Goal: Information Seeking & Learning: Learn about a topic

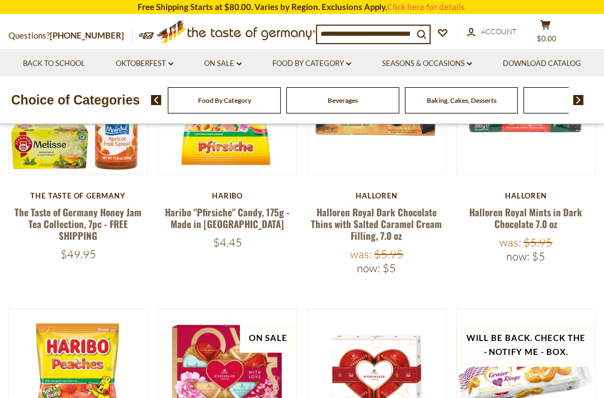
scroll to position [415, 0]
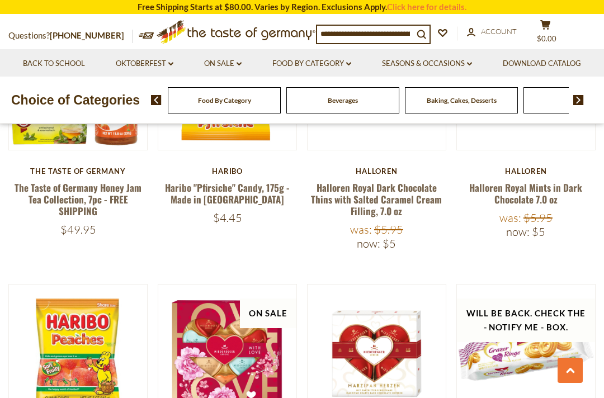
click at [591, 113] on div "Food By Category Beverages Baking, Cakes, Desserts Breads Candy Cereal Cookies …" at bounding box center [377, 100] width 453 height 27
click at [583, 105] on img at bounding box center [578, 100] width 11 height 10
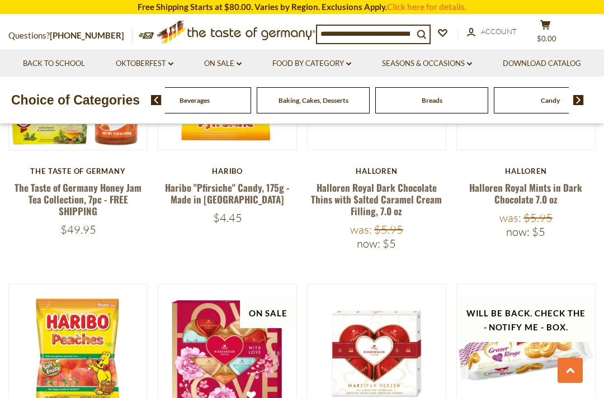
click at [583, 105] on img at bounding box center [578, 100] width 11 height 10
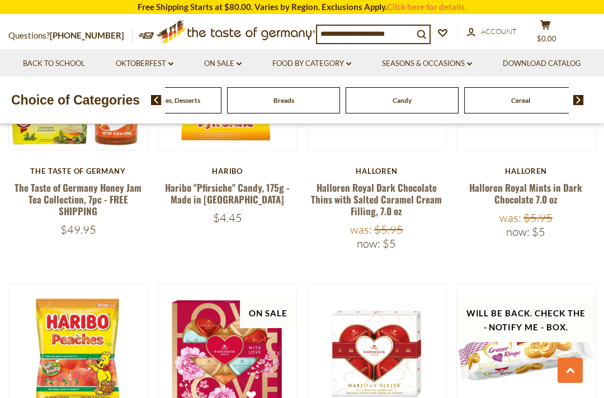
click at [583, 105] on img at bounding box center [578, 100] width 11 height 10
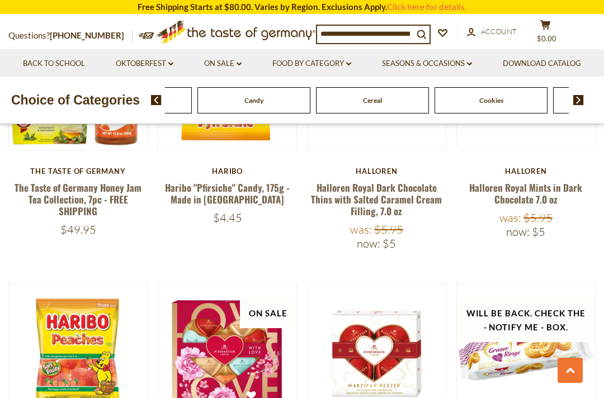
click at [590, 113] on div "Food By Category Beverages Baking, Cakes, Desserts Breads Candy Cereal Cookies …" at bounding box center [377, 100] width 453 height 27
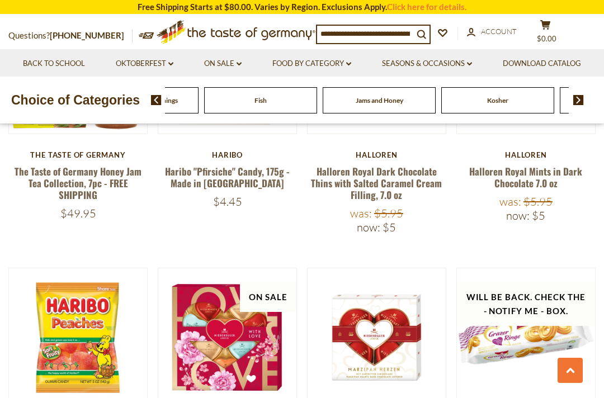
scroll to position [405, 0]
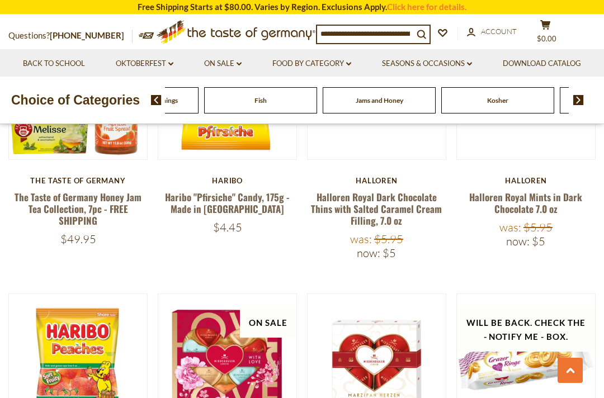
click at [538, 176] on div "Halloren" at bounding box center [525, 180] width 139 height 9
click at [351, 64] on link "Food By Category dropdown_arrow" at bounding box center [311, 64] width 79 height 12
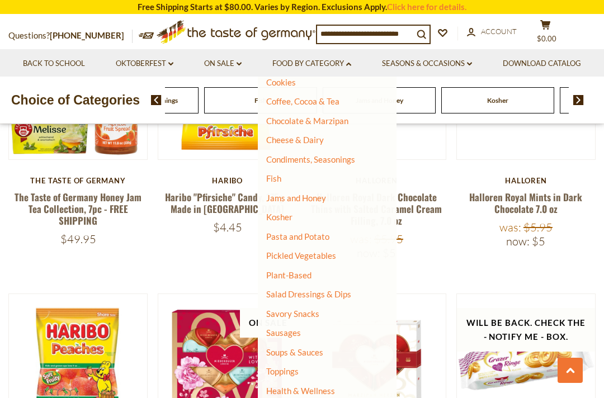
scroll to position [164, 0]
click at [329, 233] on link "Pasta and Potato" at bounding box center [297, 237] width 63 height 10
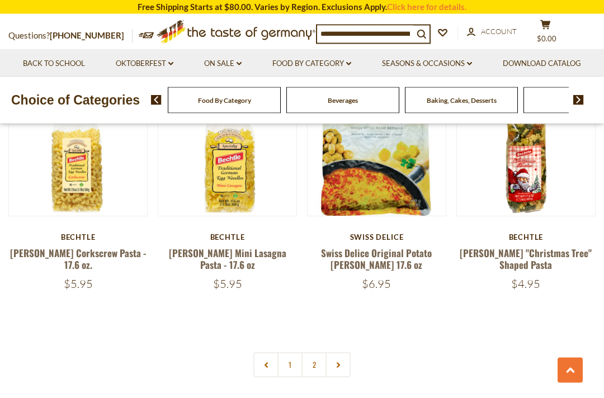
scroll to position [2397, 0]
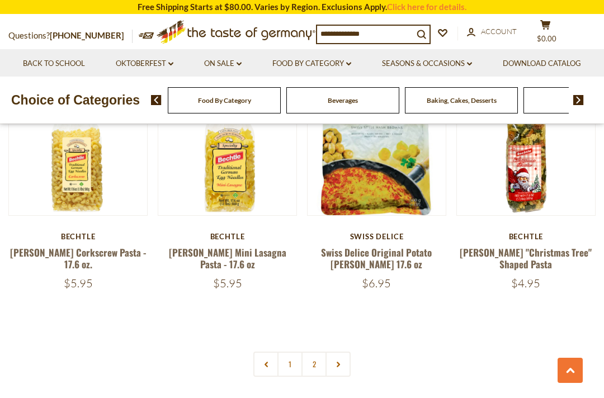
click at [327, 352] on link at bounding box center [337, 364] width 25 height 25
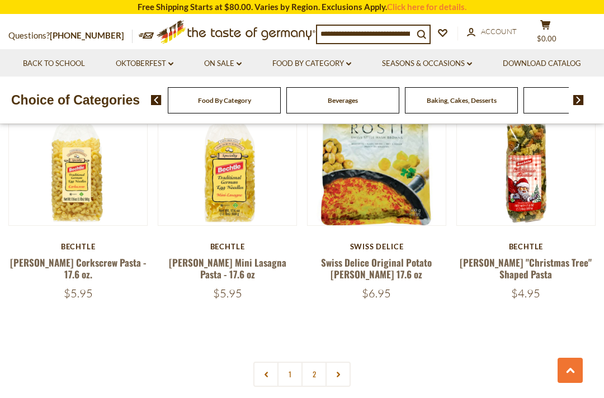
scroll to position [2386, 0]
click at [351, 64] on link "Food By Category dropdown_arrow" at bounding box center [311, 64] width 79 height 12
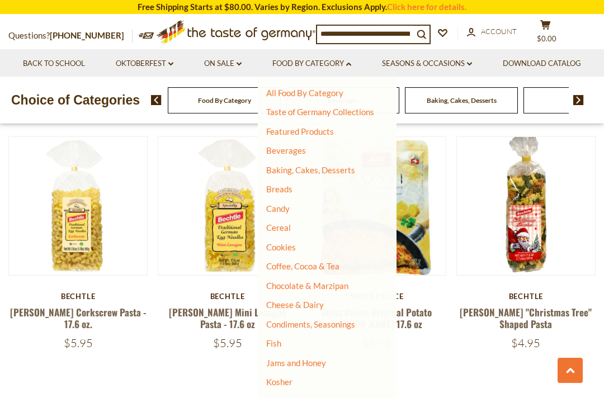
scroll to position [2332, 0]
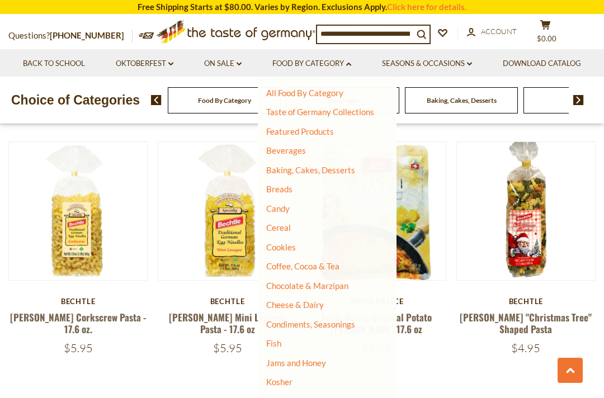
click at [292, 186] on link "Breads" at bounding box center [279, 189] width 26 height 10
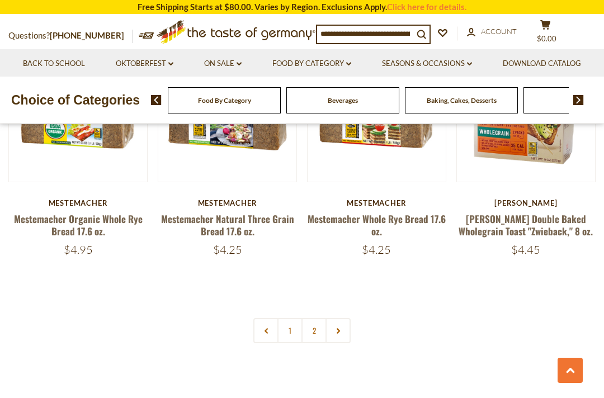
scroll to position [2397, 0]
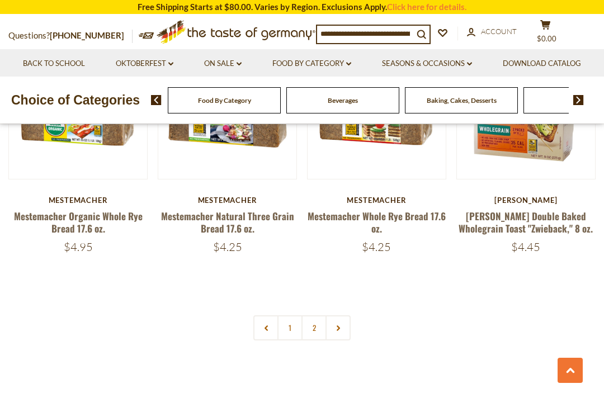
click at [323, 315] on link "2" at bounding box center [313, 327] width 25 height 25
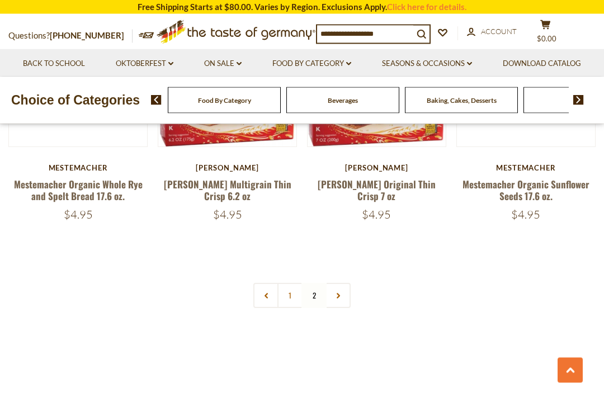
scroll to position [1430, 0]
click at [325, 282] on link at bounding box center [337, 294] width 25 height 25
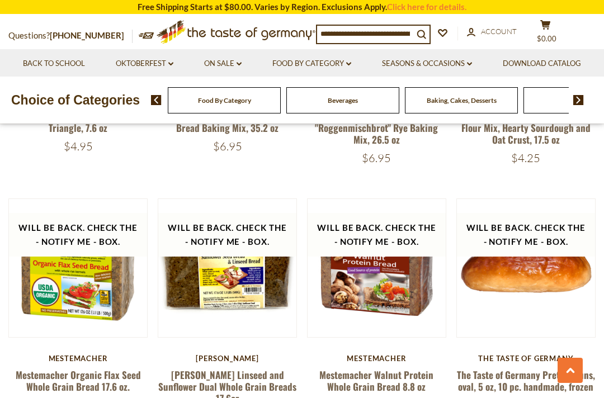
scroll to position [732, 0]
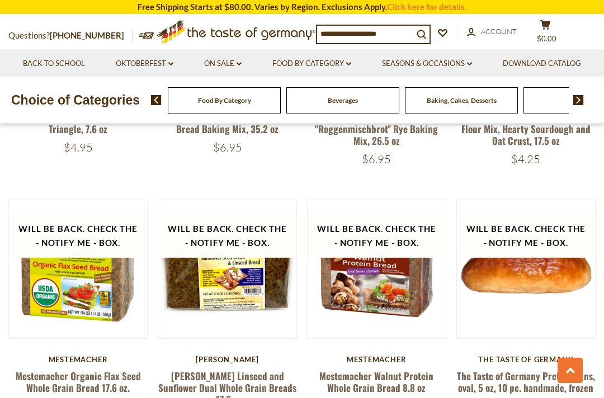
click at [351, 65] on link "Food By Category dropdown_arrow" at bounding box center [311, 64] width 79 height 12
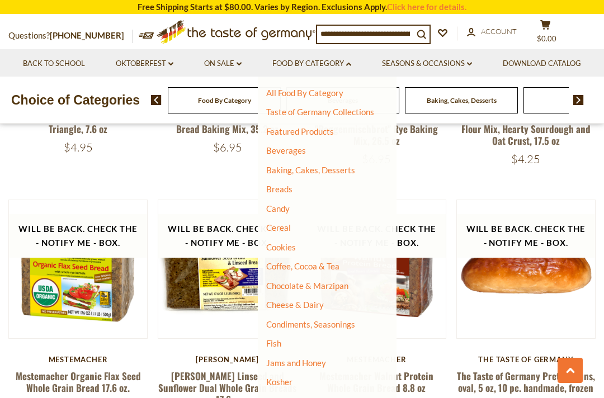
click at [324, 301] on link "Cheese & Dairy" at bounding box center [295, 305] width 58 height 10
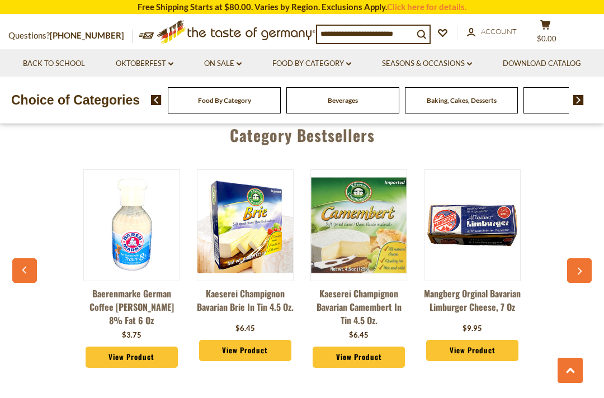
click at [585, 266] on button "button" at bounding box center [579, 270] width 25 height 25
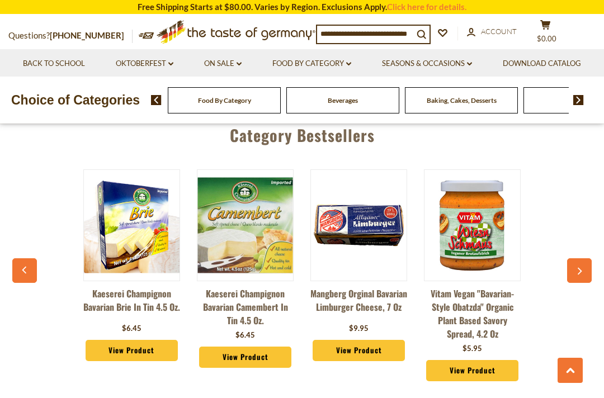
click at [582, 274] on button "button" at bounding box center [579, 270] width 25 height 25
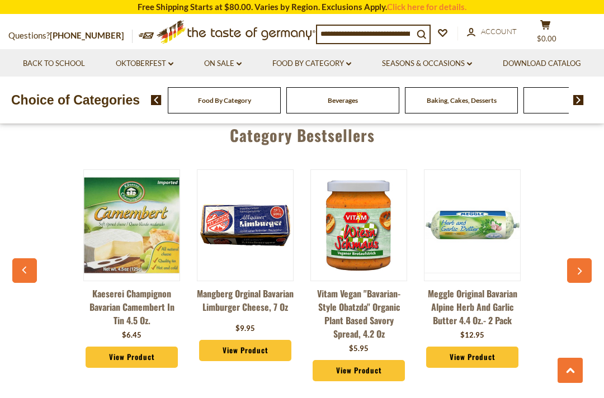
click at [589, 263] on button "button" at bounding box center [579, 270] width 25 height 25
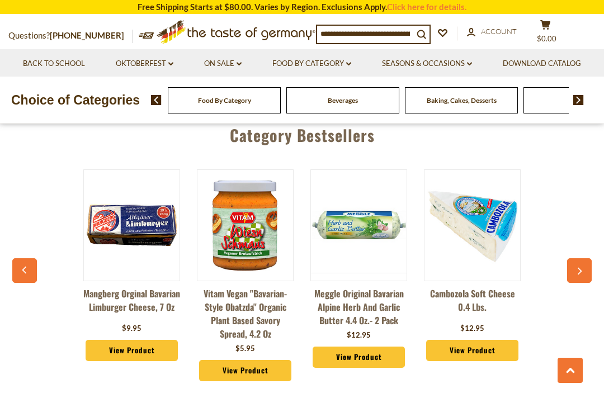
click at [585, 260] on button "button" at bounding box center [579, 270] width 25 height 25
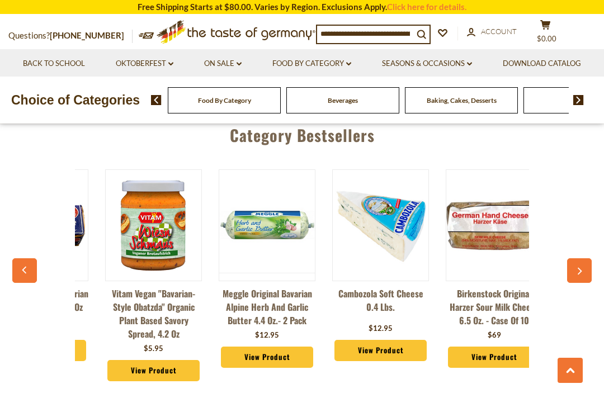
scroll to position [0, 454]
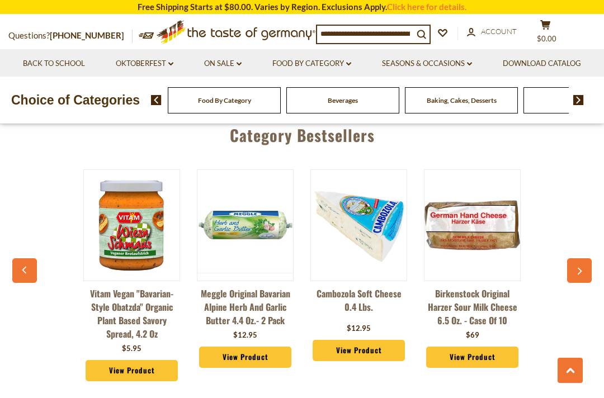
click at [497, 213] on img at bounding box center [472, 226] width 96 height 96
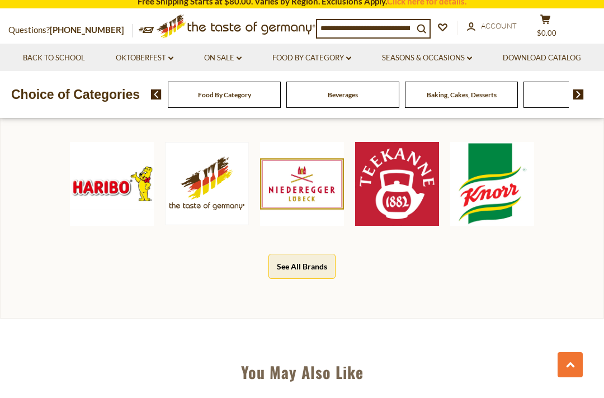
scroll to position [612, 0]
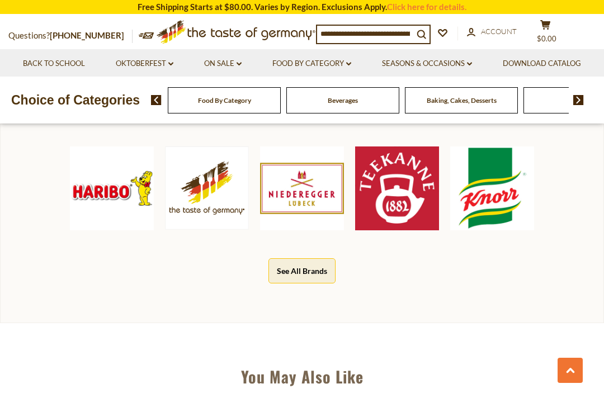
click at [509, 196] on img at bounding box center [492, 188] width 84 height 84
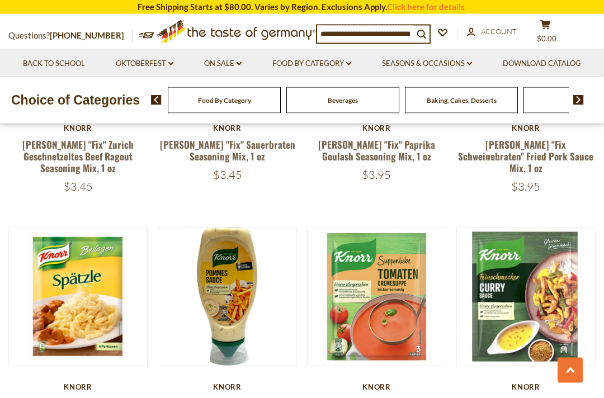
scroll to position [2088, 0]
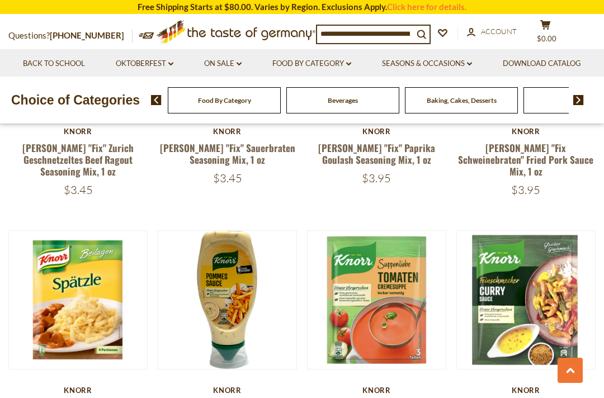
click at [536, 134] on button "Quick View" at bounding box center [525, 121] width 75 height 25
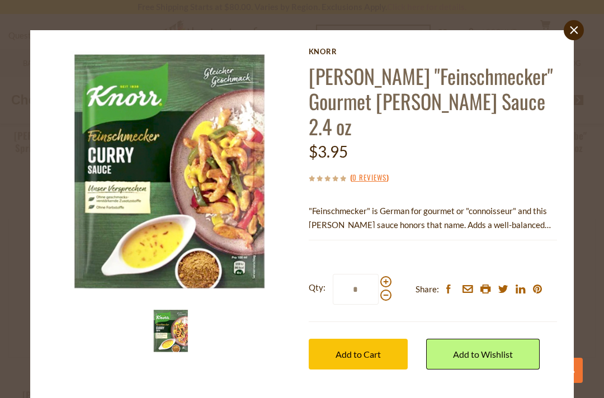
scroll to position [1823, 0]
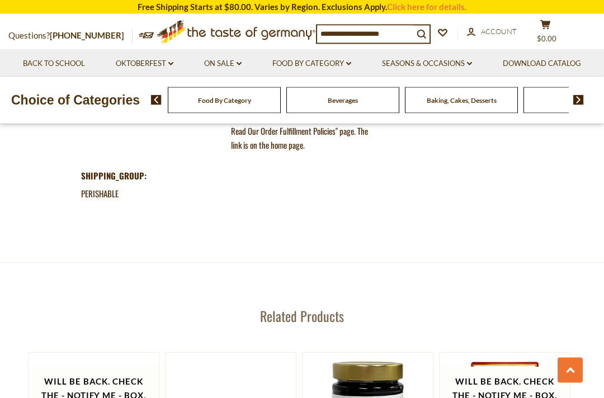
scroll to position [1318, 0]
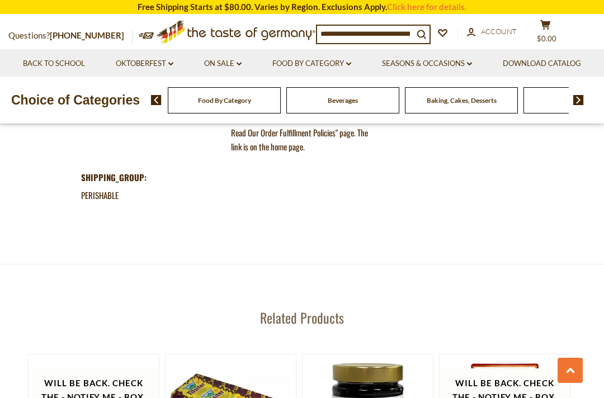
click at [366, 51] on li "Food By Category dropdown_arrow All Food By Category Taste of Germany Collectio…" at bounding box center [312, 62] width 108 height 27
click at [366, 54] on li "Food By Category dropdown_arrow All Food By Category Taste of Germany Collectio…" at bounding box center [312, 62] width 108 height 27
click at [351, 60] on link "Food By Category dropdown_arrow" at bounding box center [311, 64] width 79 height 12
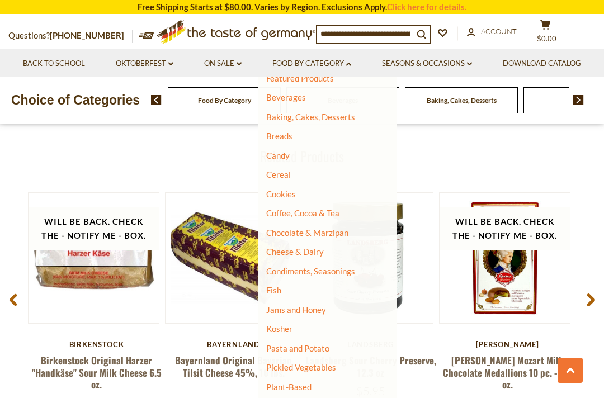
scroll to position [50, 0]
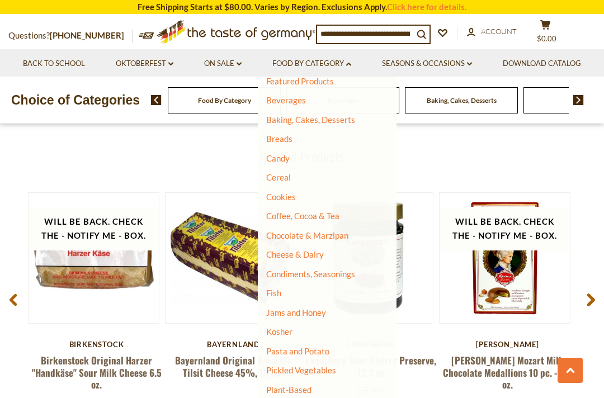
click at [468, 203] on link at bounding box center [505, 258] width 110 height 110
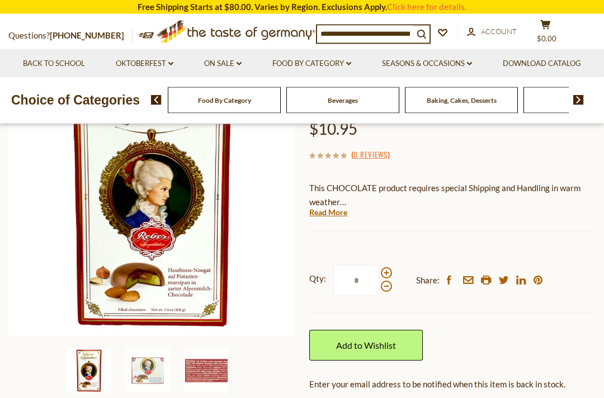
scroll to position [177, 0]
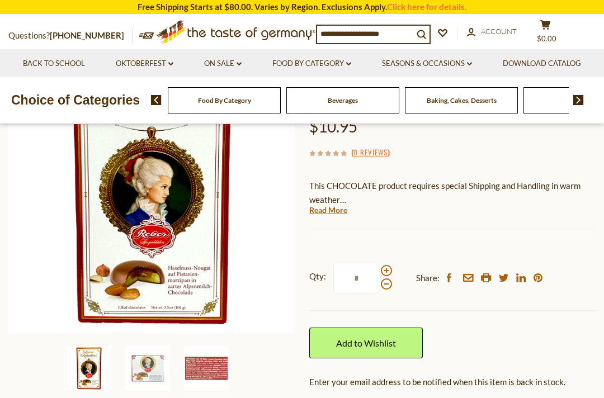
click at [351, 61] on link "Food By Category dropdown_arrow" at bounding box center [311, 64] width 79 height 12
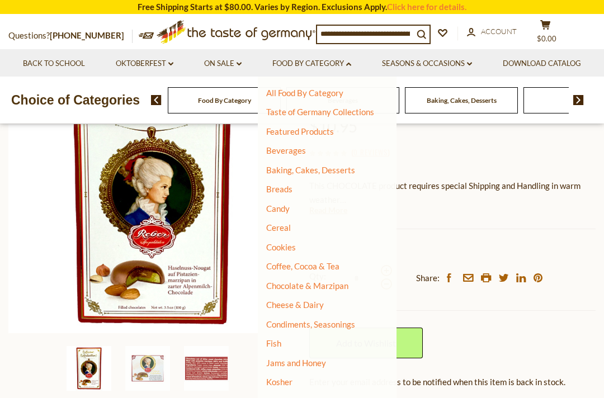
click at [355, 319] on link "Condiments, Seasonings" at bounding box center [310, 324] width 89 height 10
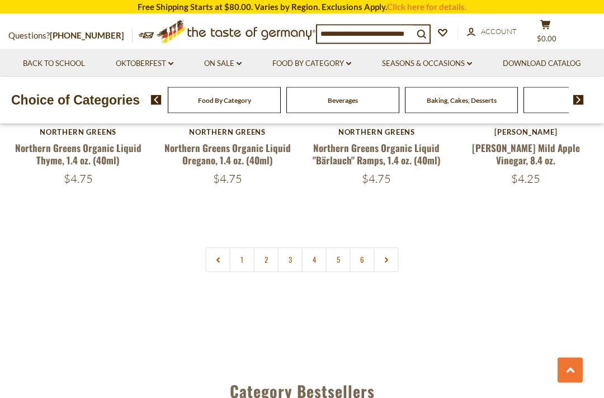
scroll to position [2509, 0]
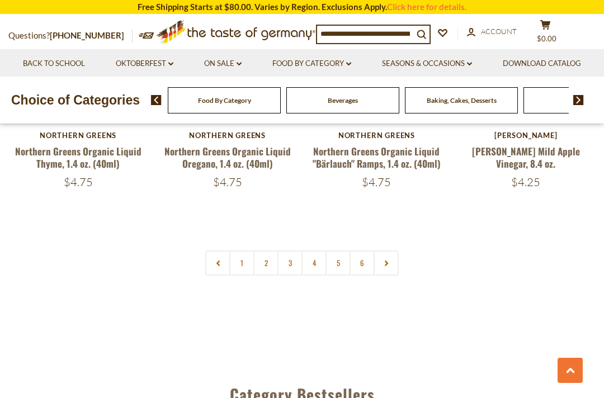
click at [273, 250] on link "2" at bounding box center [265, 262] width 25 height 25
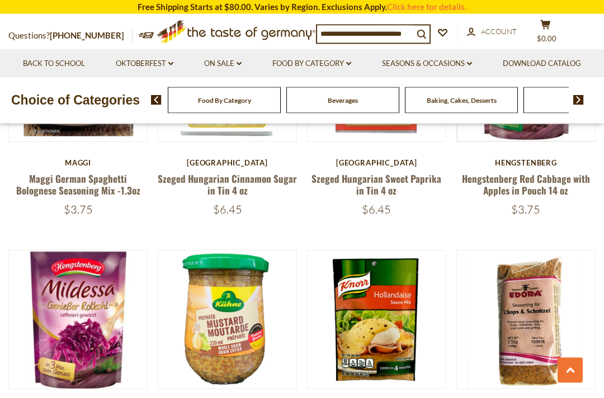
scroll to position [2226, 0]
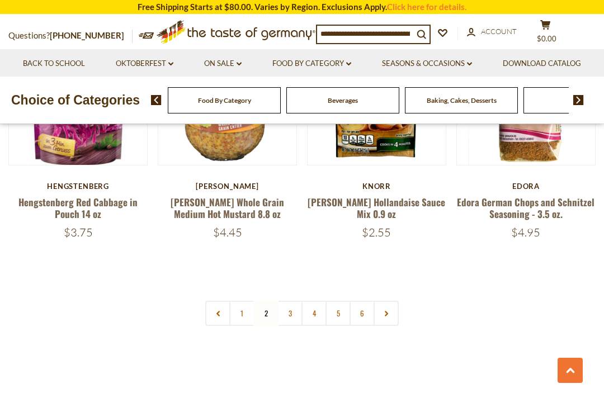
click at [297, 301] on link "3" at bounding box center [289, 313] width 25 height 25
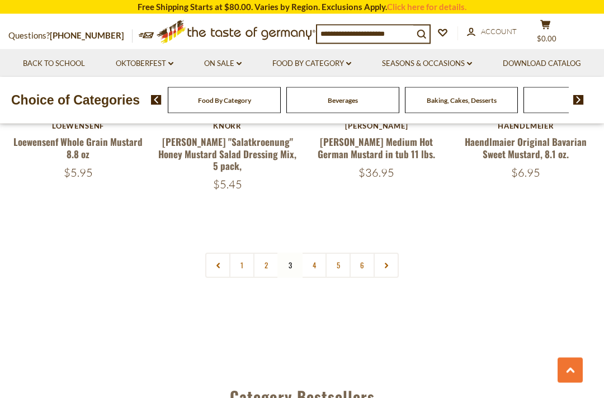
scroll to position [2472, 0]
click at [314, 253] on link "4" at bounding box center [313, 264] width 25 height 25
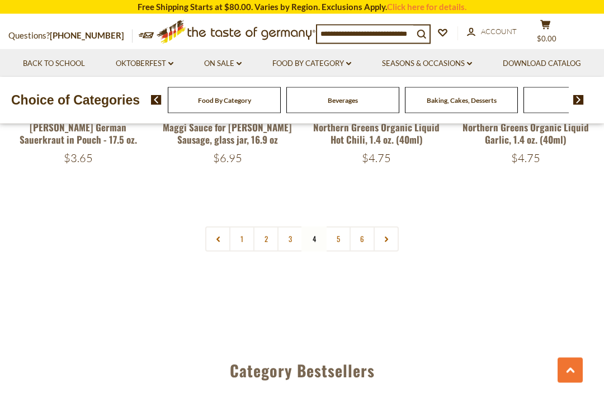
scroll to position [2486, 0]
click at [348, 226] on link "5" at bounding box center [337, 238] width 25 height 25
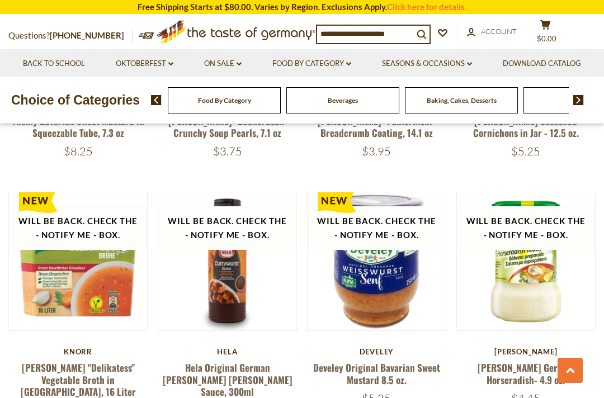
scroll to position [997, 0]
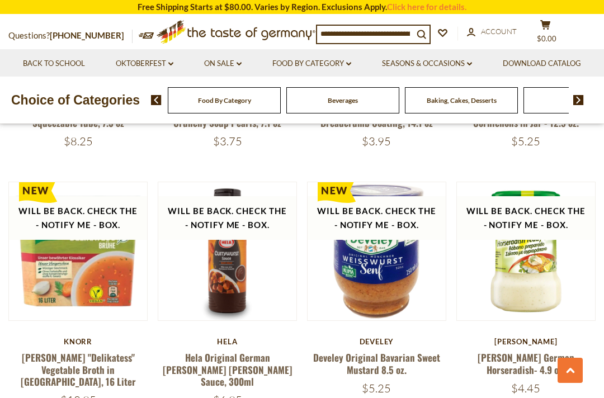
click at [552, 220] on link at bounding box center [526, 251] width 116 height 116
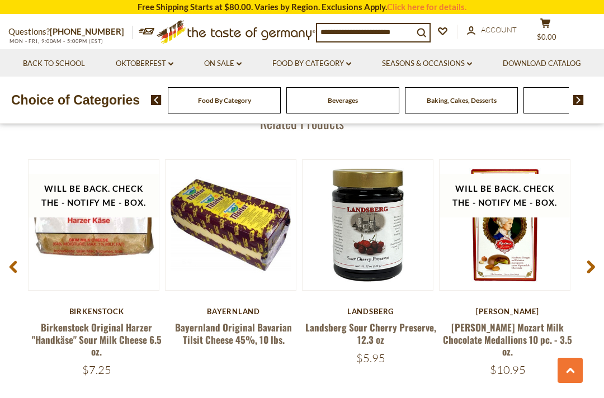
click at [351, 64] on link "Food By Category dropdown_arrow" at bounding box center [311, 64] width 79 height 12
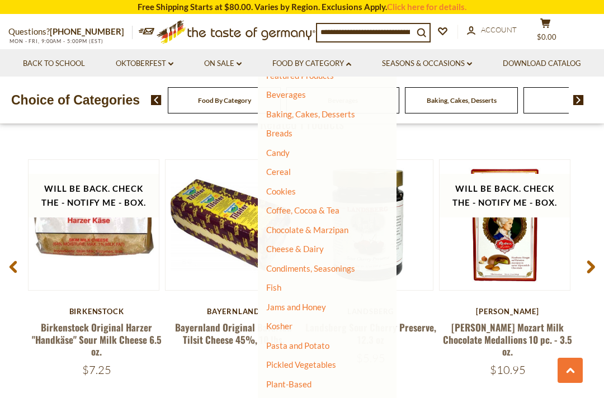
scroll to position [59, 0]
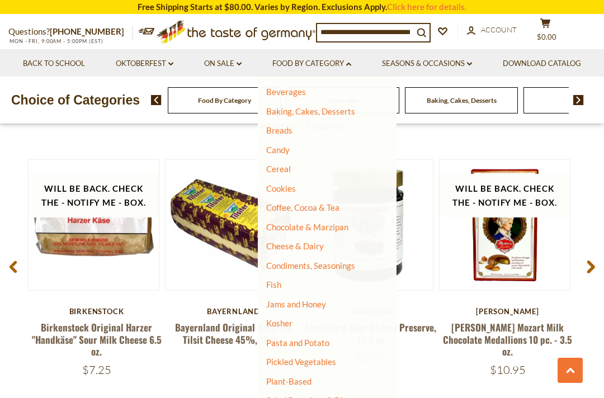
click at [379, 210] on ul "All Food By Category Taste of Germany Collections Featured Products Beverages B…" at bounding box center [322, 285] width 113 height 513
click at [326, 299] on link "Jams and Honey" at bounding box center [296, 304] width 60 height 10
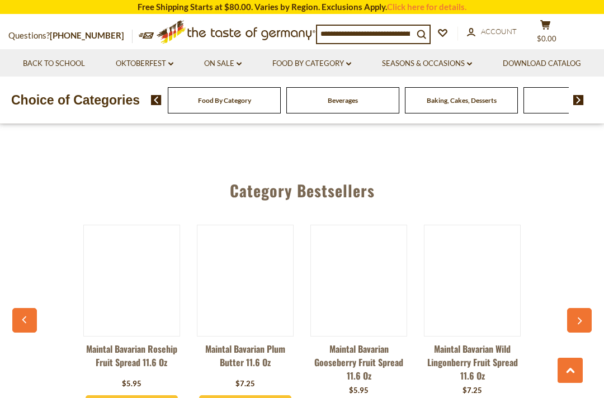
scroll to position [2645, 0]
